Goal: Task Accomplishment & Management: Complete application form

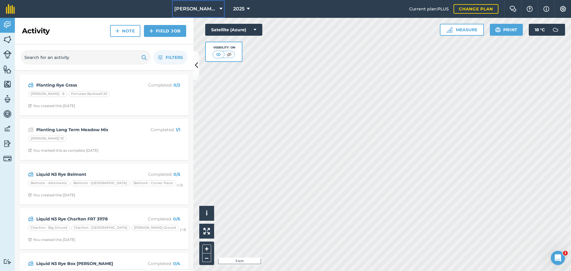
click at [206, 11] on button "[PERSON_NAME] Contracting" at bounding box center [198, 9] width 53 height 18
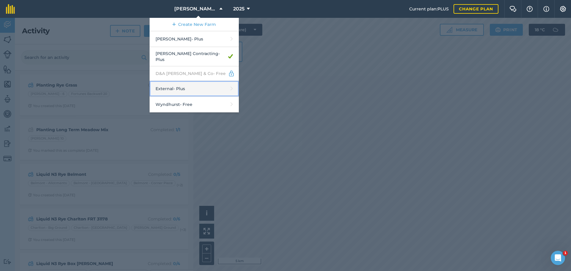
click at [197, 97] on link "External - Plus" at bounding box center [194, 89] width 89 height 16
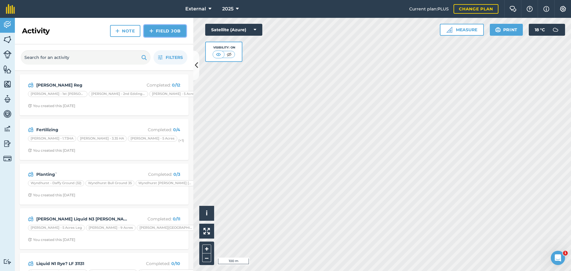
click at [153, 37] on link "Field Job" at bounding box center [165, 31] width 42 height 12
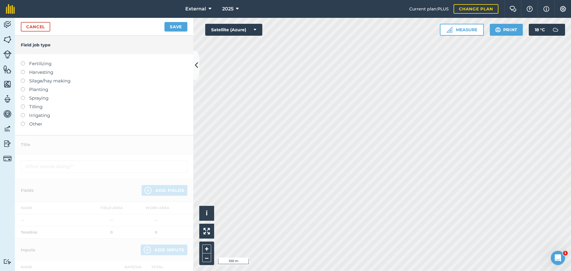
click at [27, 61] on div at bounding box center [25, 60] width 8 height 1
click at [26, 61] on label at bounding box center [25, 61] width 8 height 0
type input "Fertilizing"
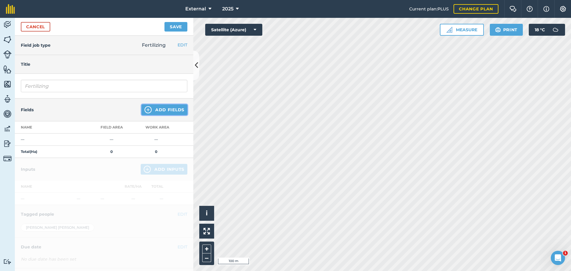
click at [152, 115] on button "Add Fields" at bounding box center [165, 109] width 46 height 11
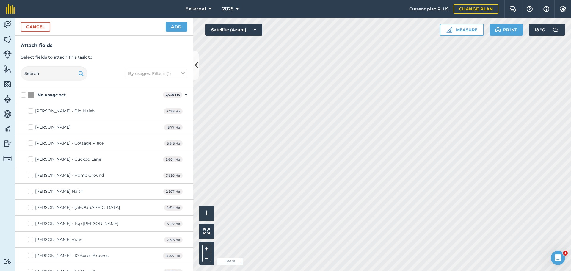
checkbox input "true"
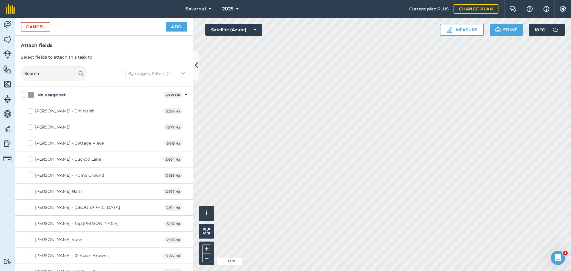
checkbox input "true"
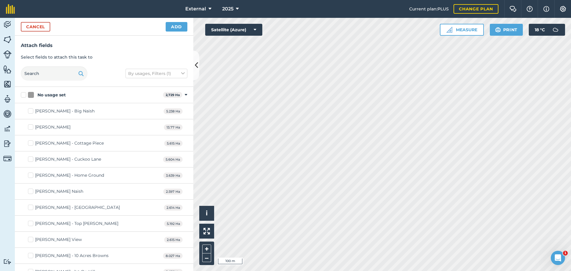
checkbox input "true"
click at [176, 32] on button "Add" at bounding box center [177, 27] width 22 height 10
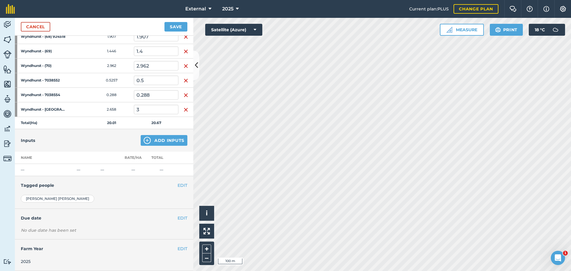
scroll to position [208, 0]
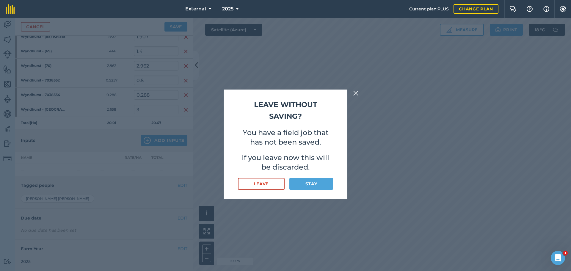
click at [359, 90] on img at bounding box center [355, 93] width 5 height 7
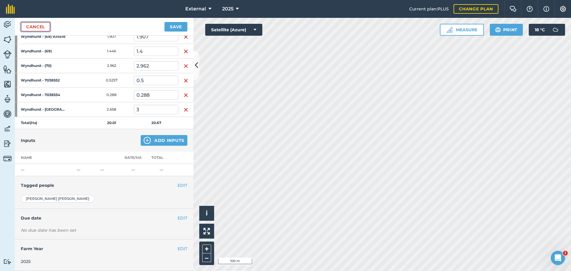
click at [32, 32] on link "Cancel" at bounding box center [35, 27] width 29 height 10
click at [46, 32] on link "Cancel" at bounding box center [35, 27] width 29 height 10
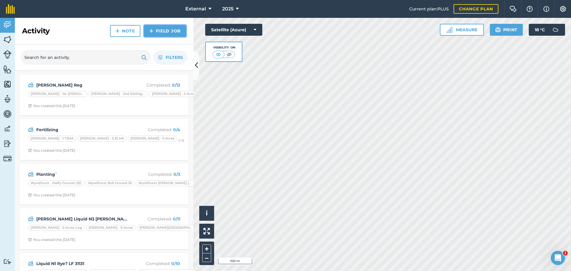
click at [164, 35] on link "Field Job" at bounding box center [165, 31] width 42 height 12
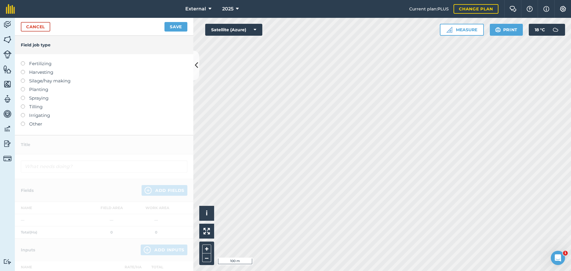
click at [25, 61] on label at bounding box center [25, 61] width 8 height 0
type input "Fertilizing"
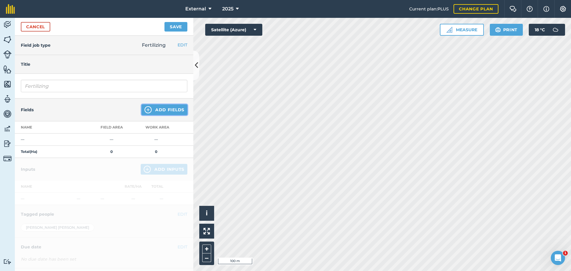
click at [161, 115] on button "Add Fields" at bounding box center [165, 109] width 46 height 11
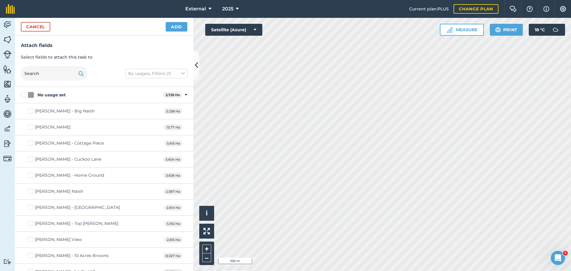
checkbox input "true"
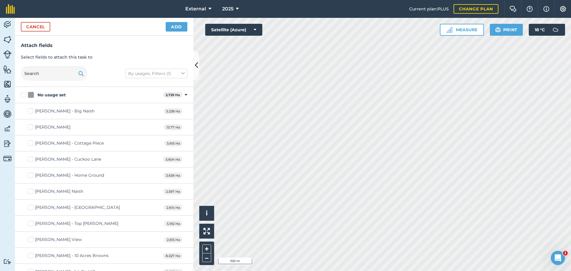
checkbox input "true"
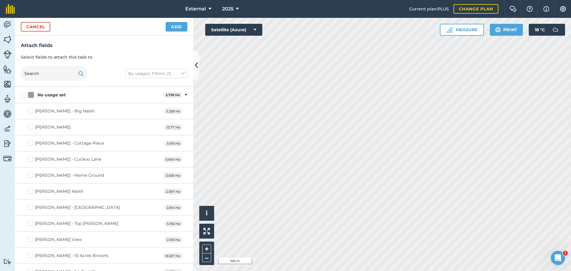
checkbox input "true"
click at [175, 32] on button "Add" at bounding box center [177, 27] width 22 height 10
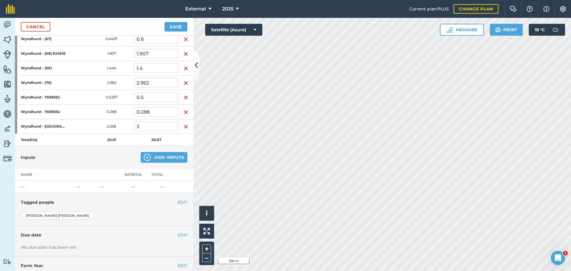
scroll to position [238, 0]
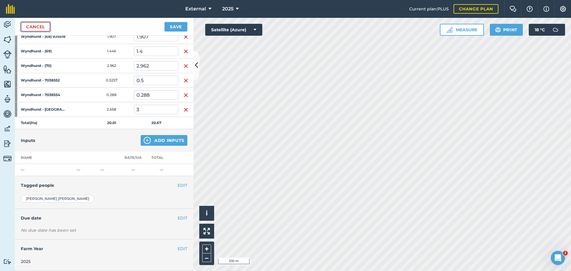
click at [49, 28] on link "Cancel" at bounding box center [35, 27] width 29 height 10
